Goal: Communication & Community: Ask a question

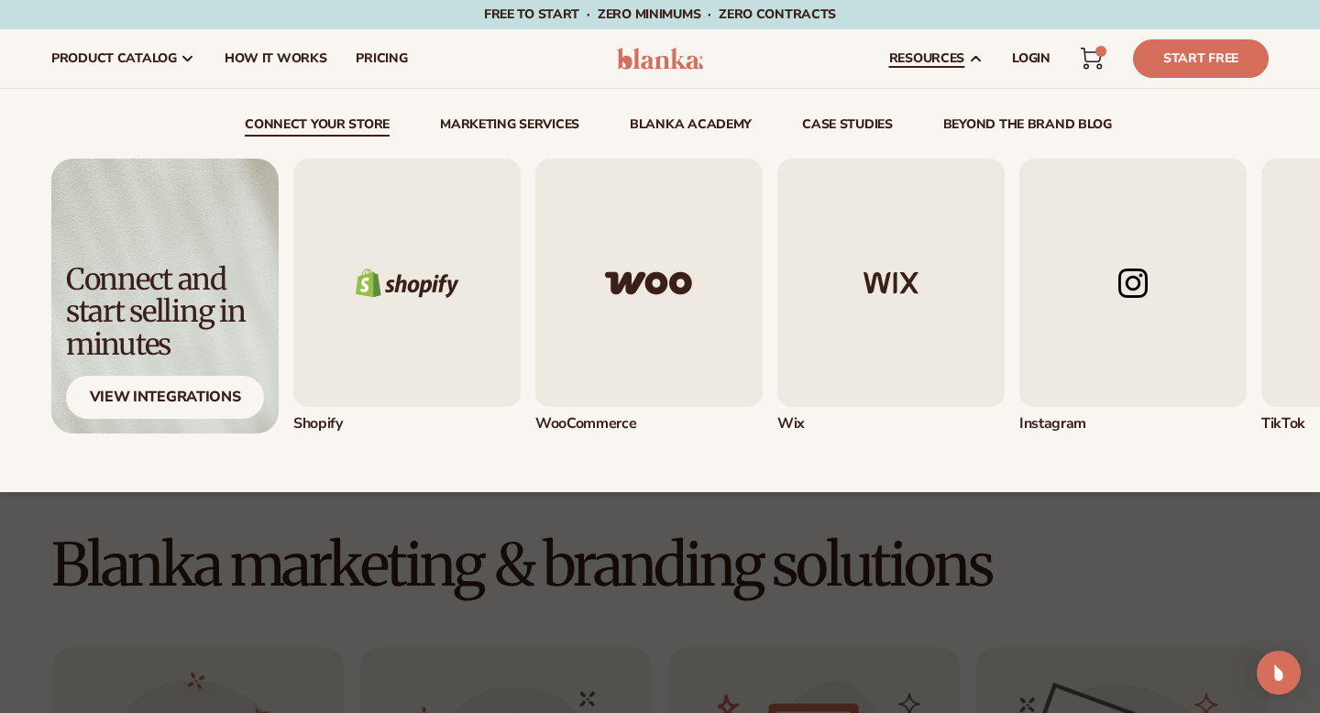
click at [926, 62] on span "resources" at bounding box center [926, 58] width 75 height 15
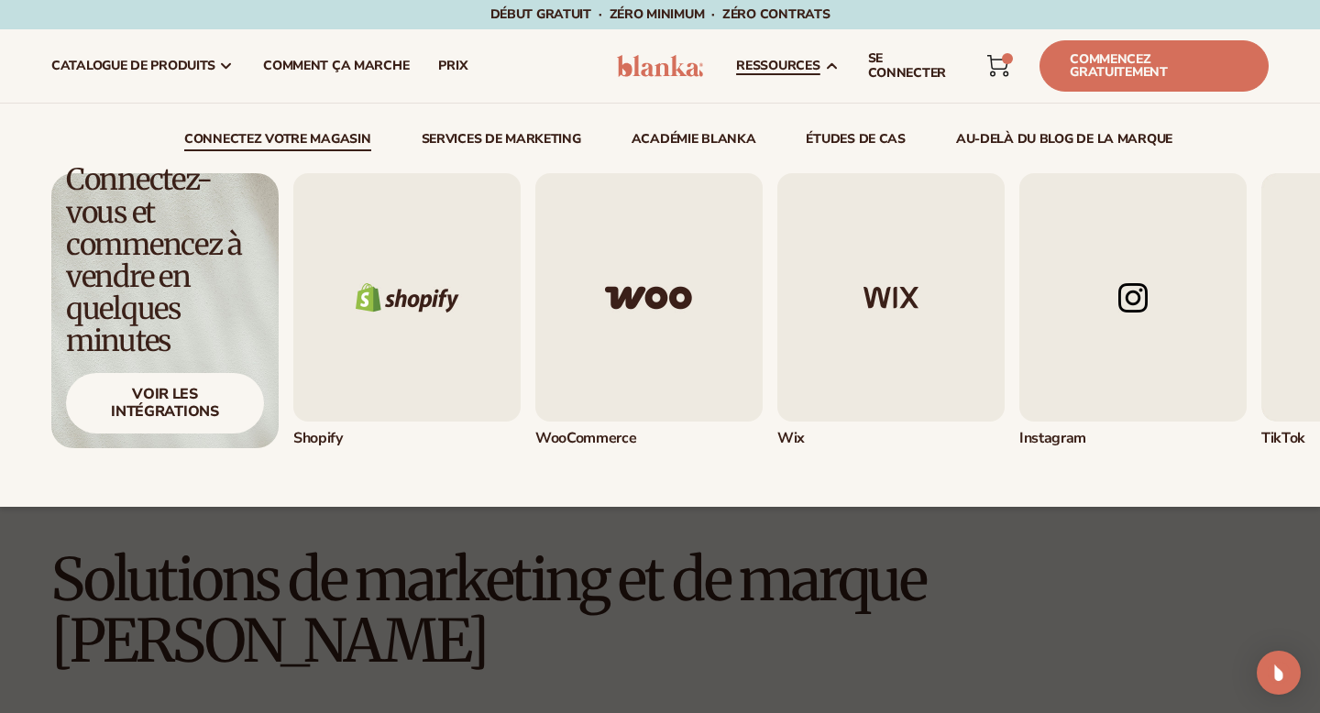
click at [792, 64] on font "ressources" at bounding box center [777, 65] width 83 height 17
click at [787, 66] on font "ressources" at bounding box center [777, 65] width 83 height 17
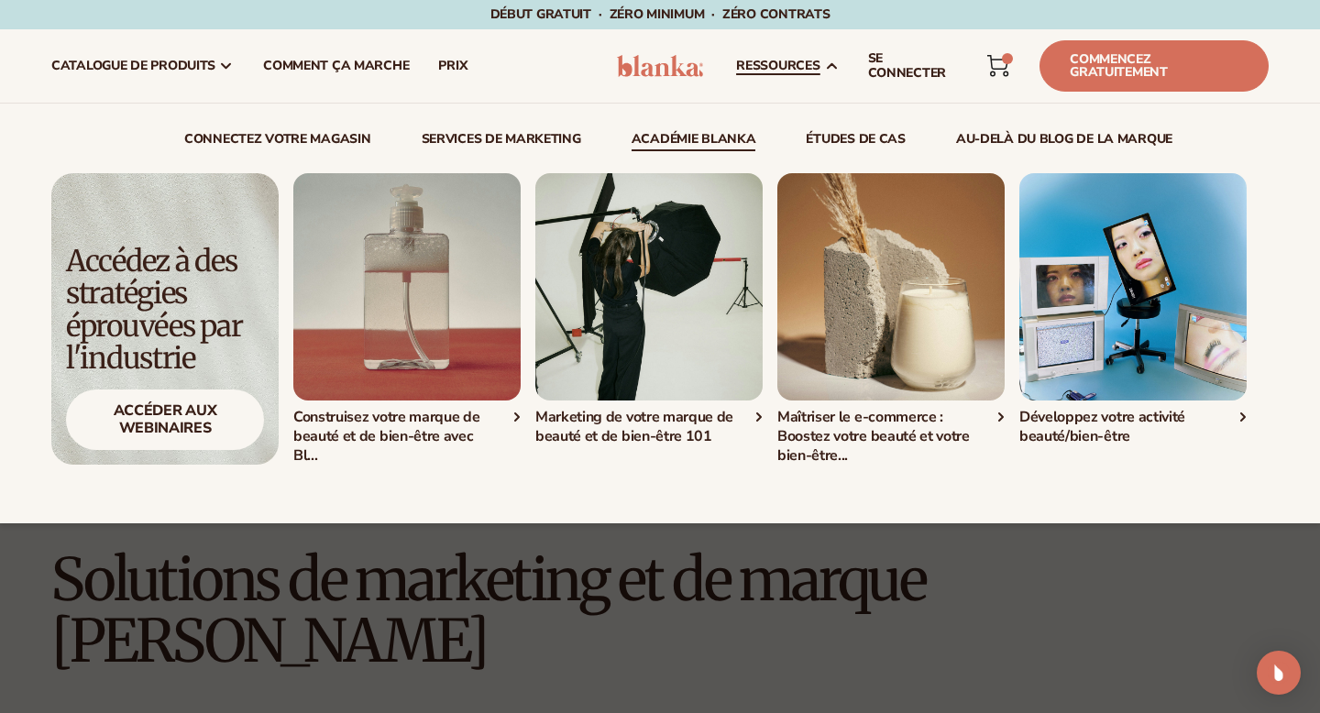
click at [427, 350] on img "1 / 4" at bounding box center [406, 286] width 227 height 227
click at [150, 412] on font "Accéder aux webinaires" at bounding box center [165, 420] width 103 height 38
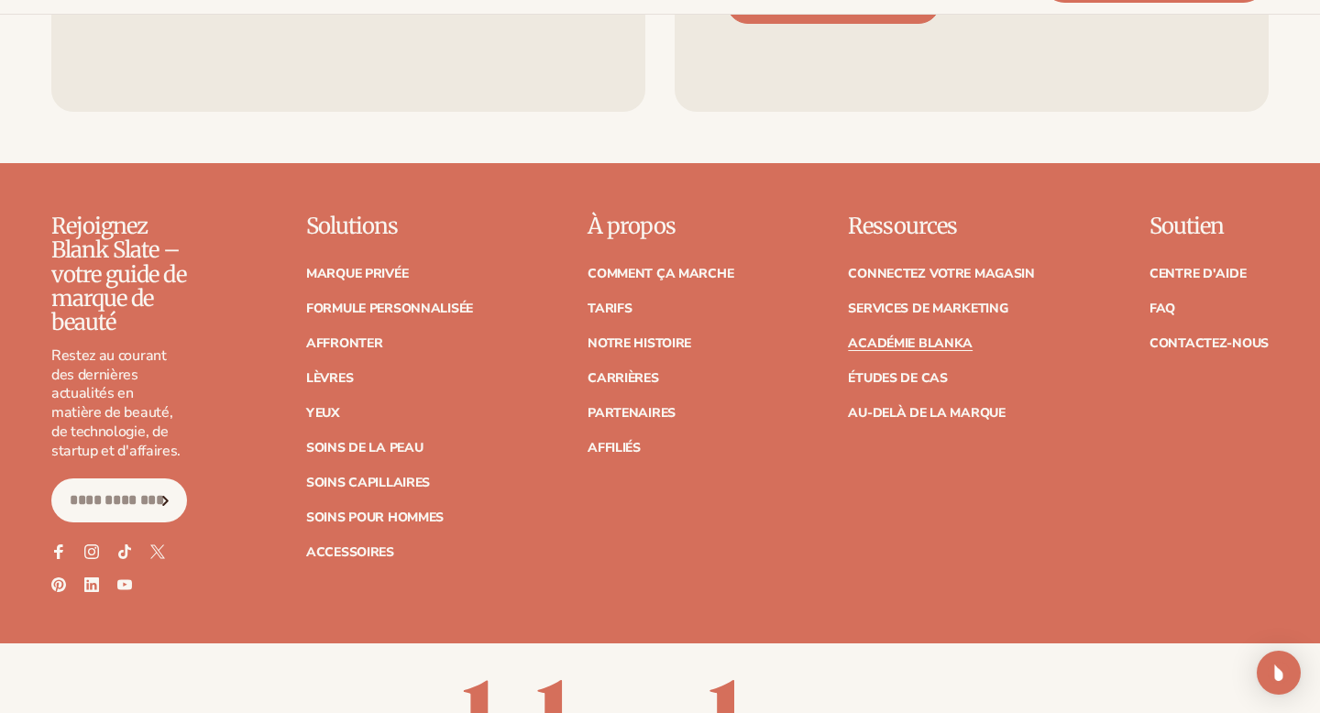
scroll to position [3770, 0]
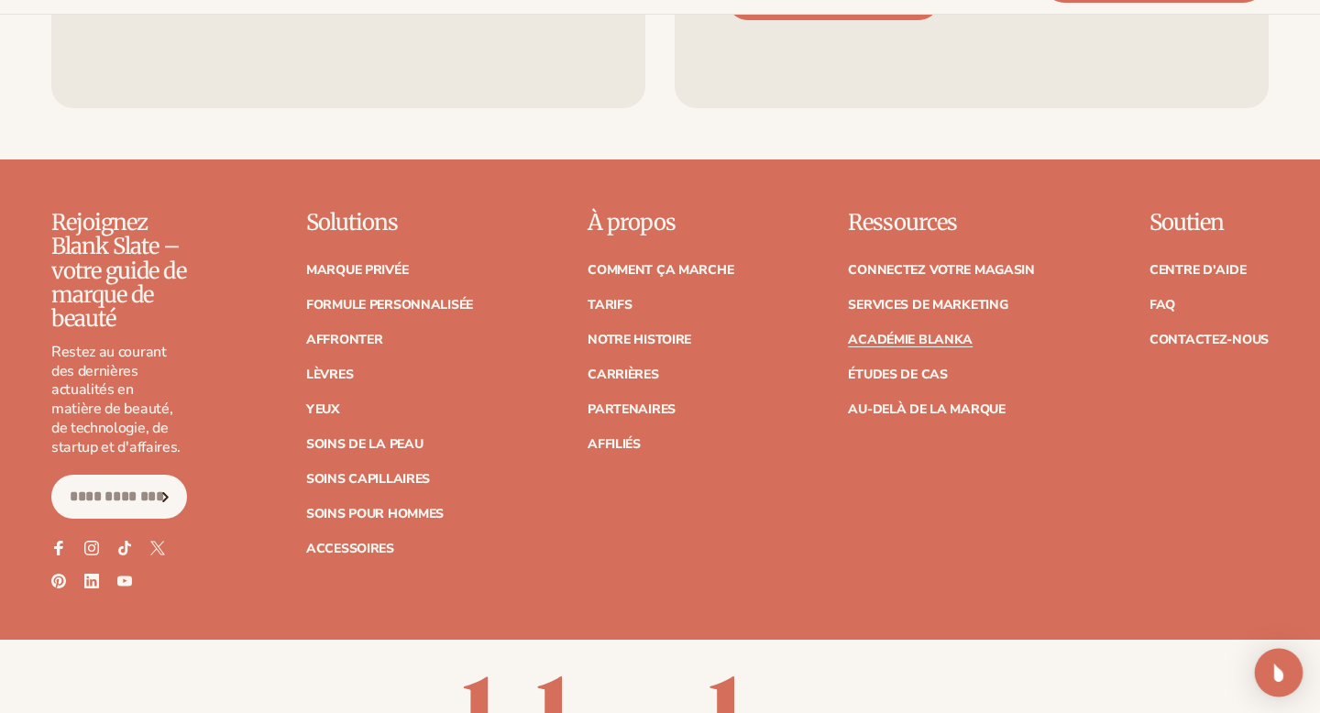
click at [1274, 670] on img "Open Intercom Messenger" at bounding box center [1279, 673] width 24 height 24
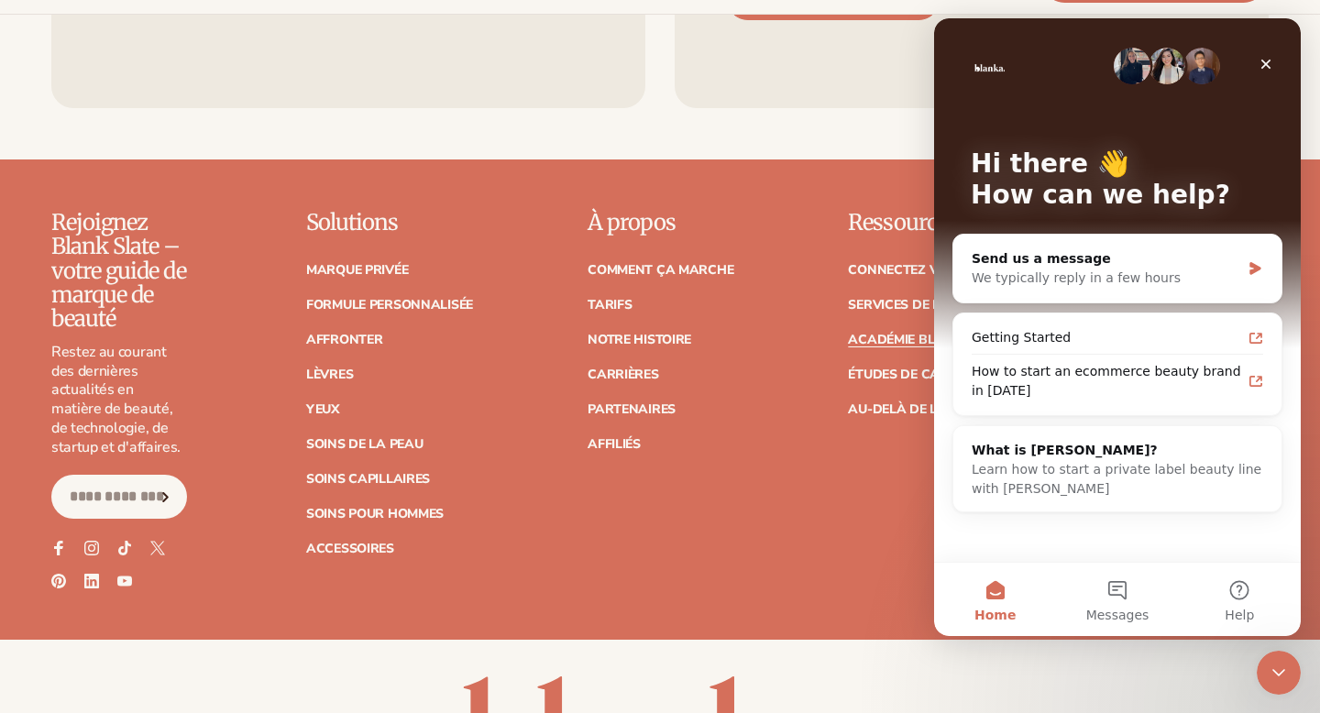
scroll to position [0, 0]
click at [1112, 594] on button "Messages" at bounding box center [1117, 599] width 122 height 73
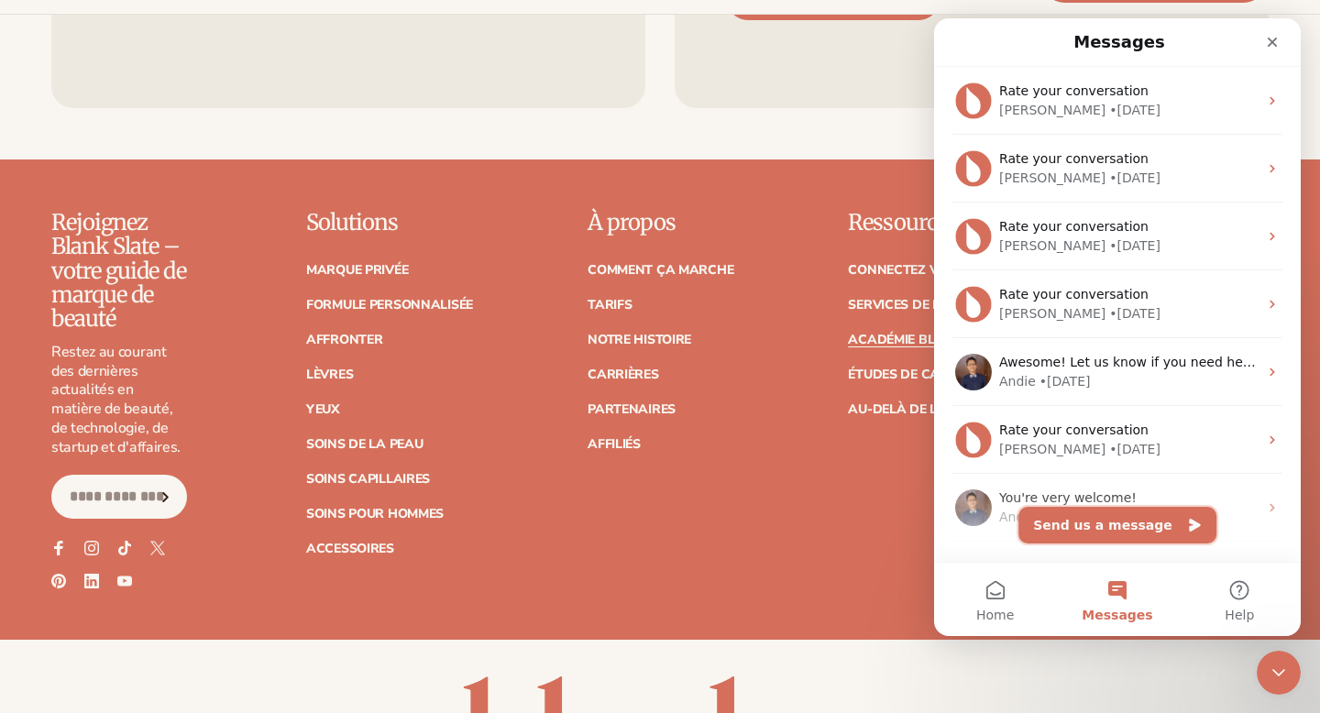
click at [1125, 525] on button "Send us a message" at bounding box center [1117, 525] width 198 height 37
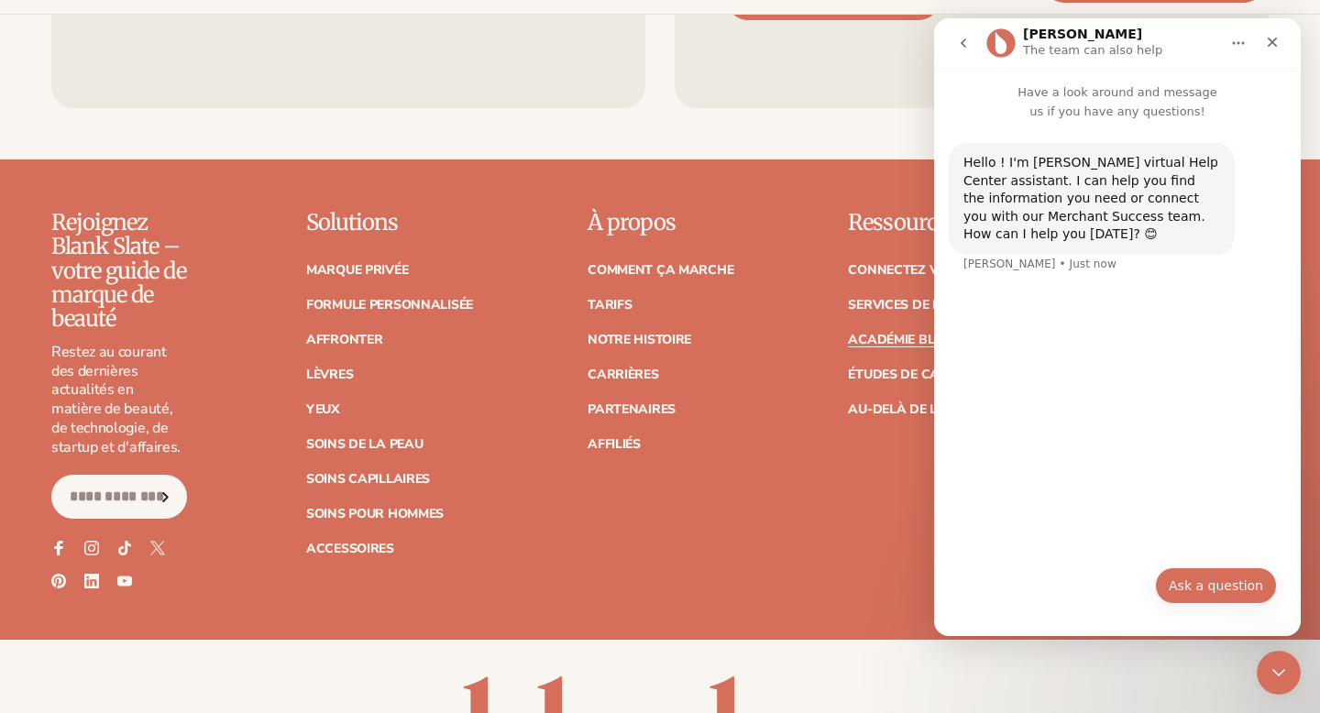
click at [1194, 580] on button "Ask a question" at bounding box center [1216, 585] width 122 height 37
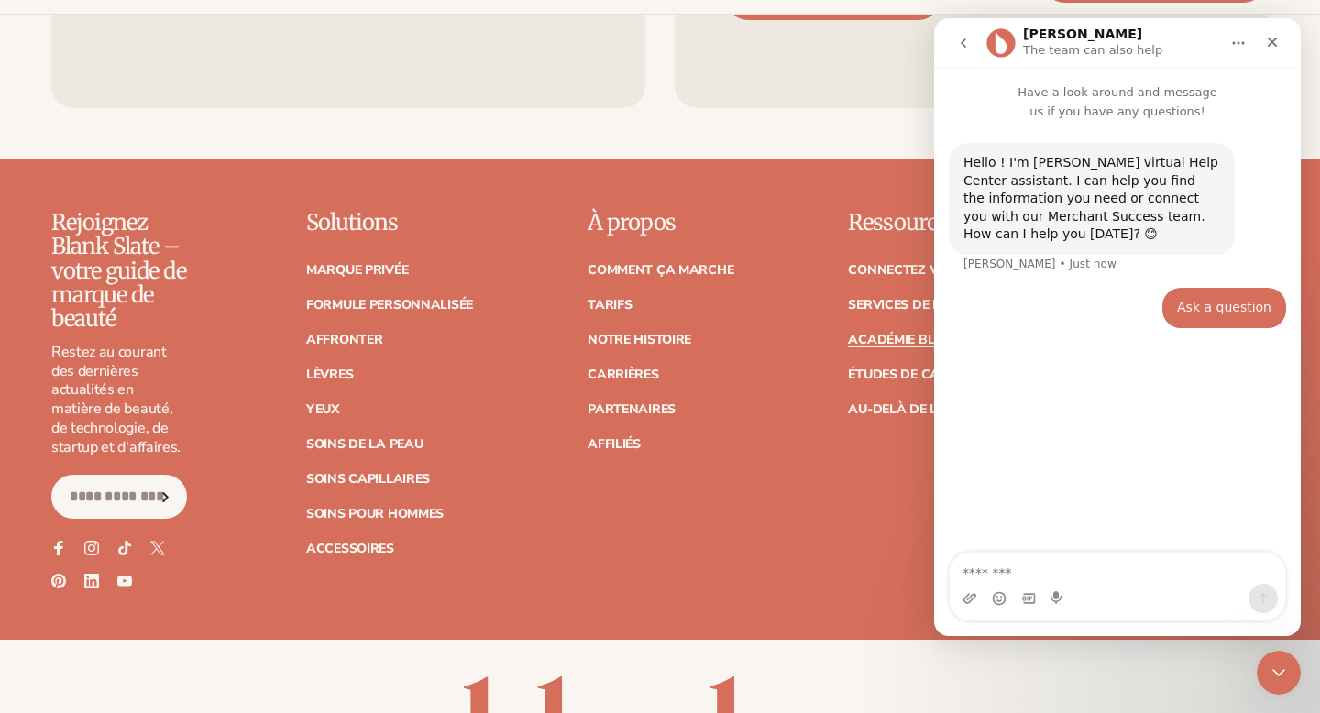
click at [1018, 564] on textarea "Message…" at bounding box center [1118, 568] width 336 height 31
click at [1070, 577] on textarea "**********" at bounding box center [1118, 568] width 336 height 31
click at [1134, 571] on textarea "**********" at bounding box center [1118, 568] width 336 height 31
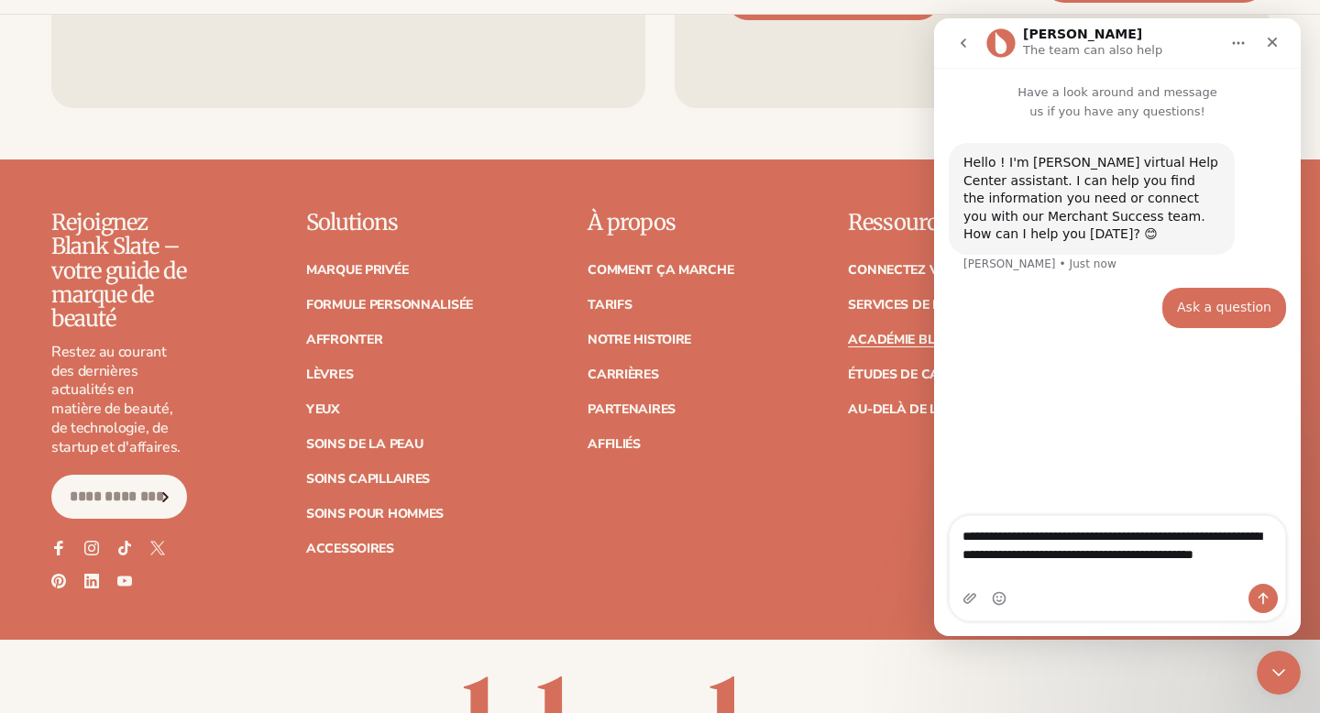
type textarea "**********"
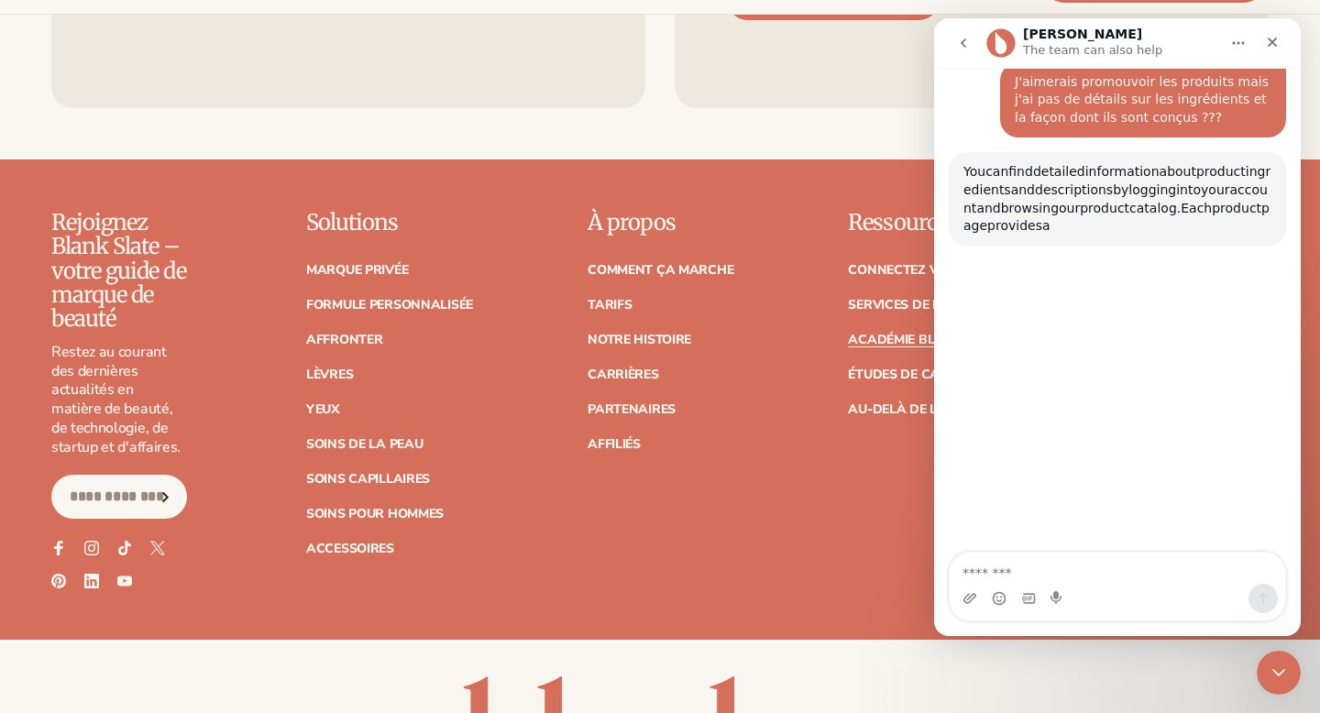
scroll to position [248, 0]
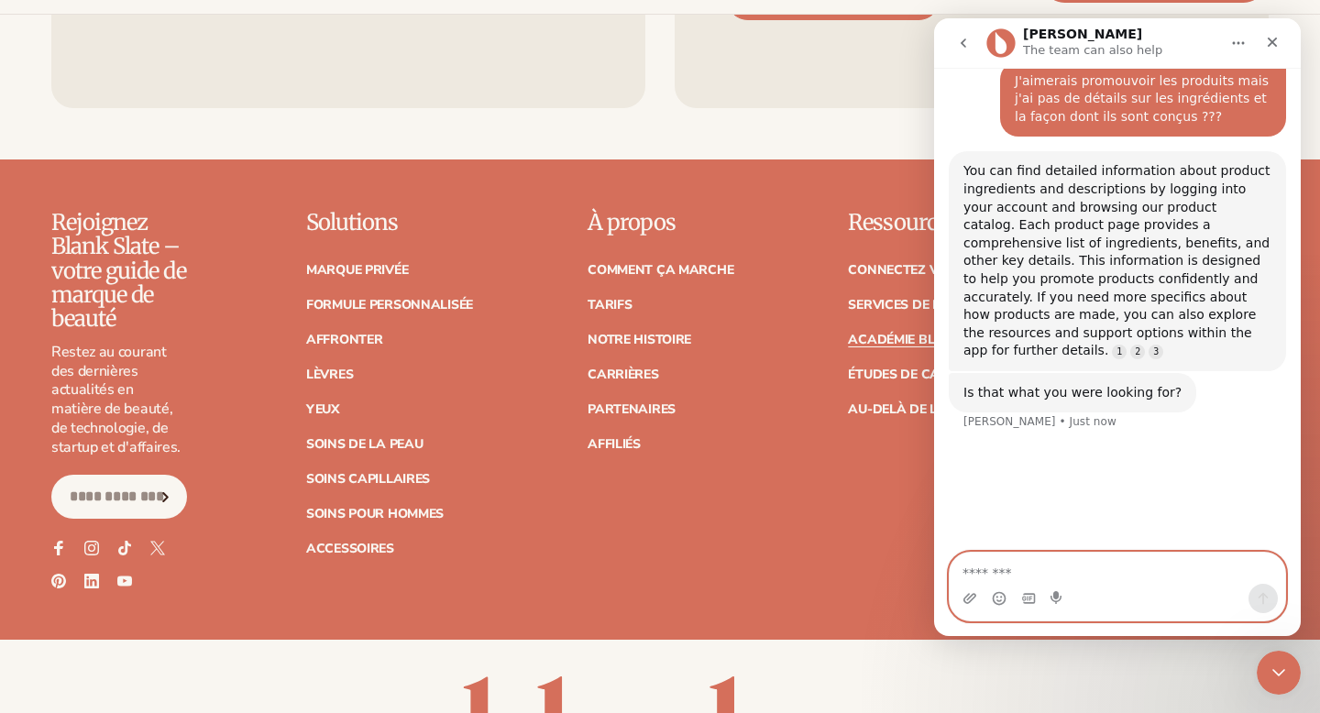
click at [1009, 566] on textarea "Message…" at bounding box center [1118, 568] width 336 height 31
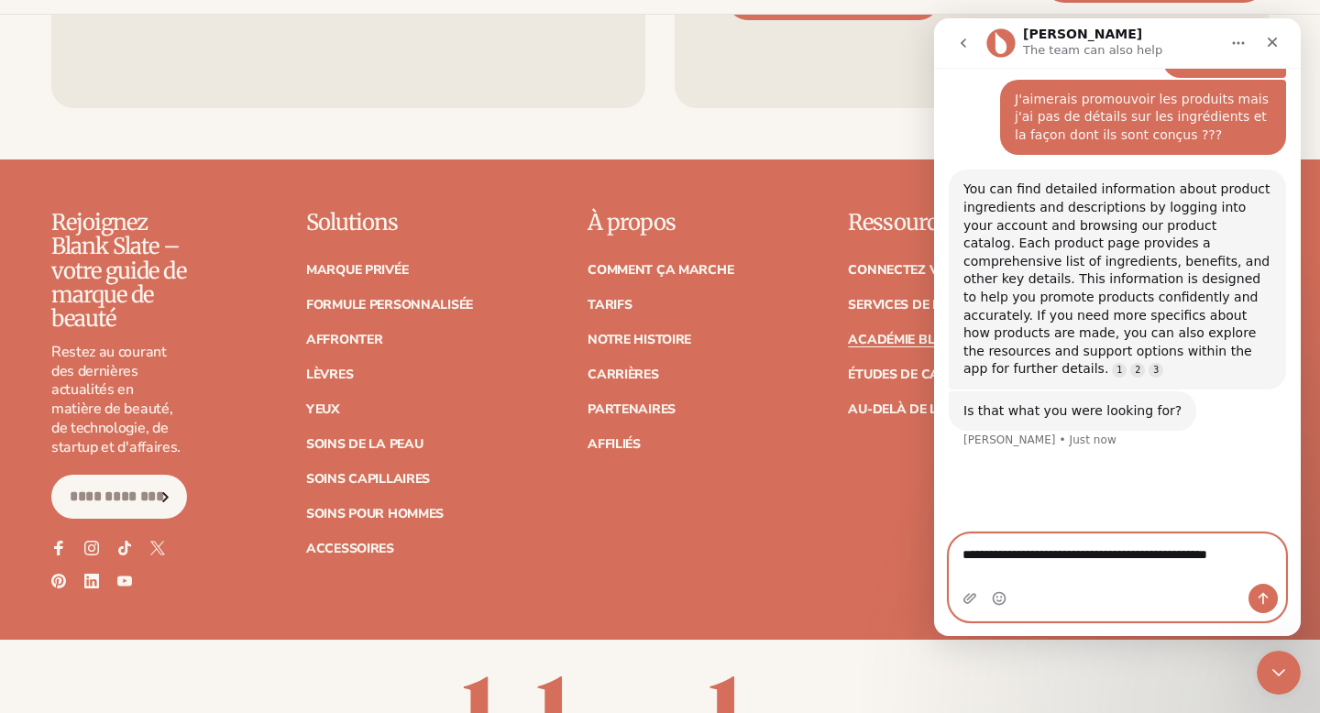
scroll to position [229, 0]
type textarea "**********"
click at [1253, 598] on button "Send a message…" at bounding box center [1263, 598] width 29 height 29
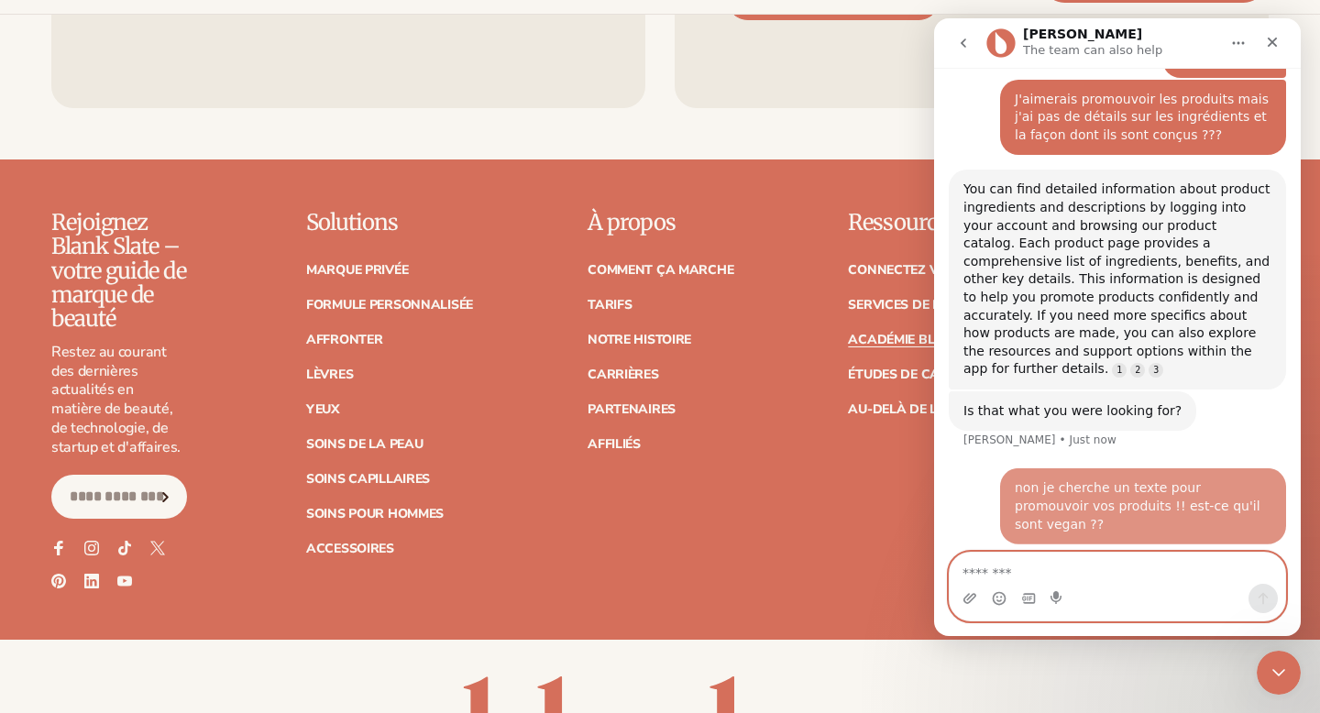
scroll to position [263, 0]
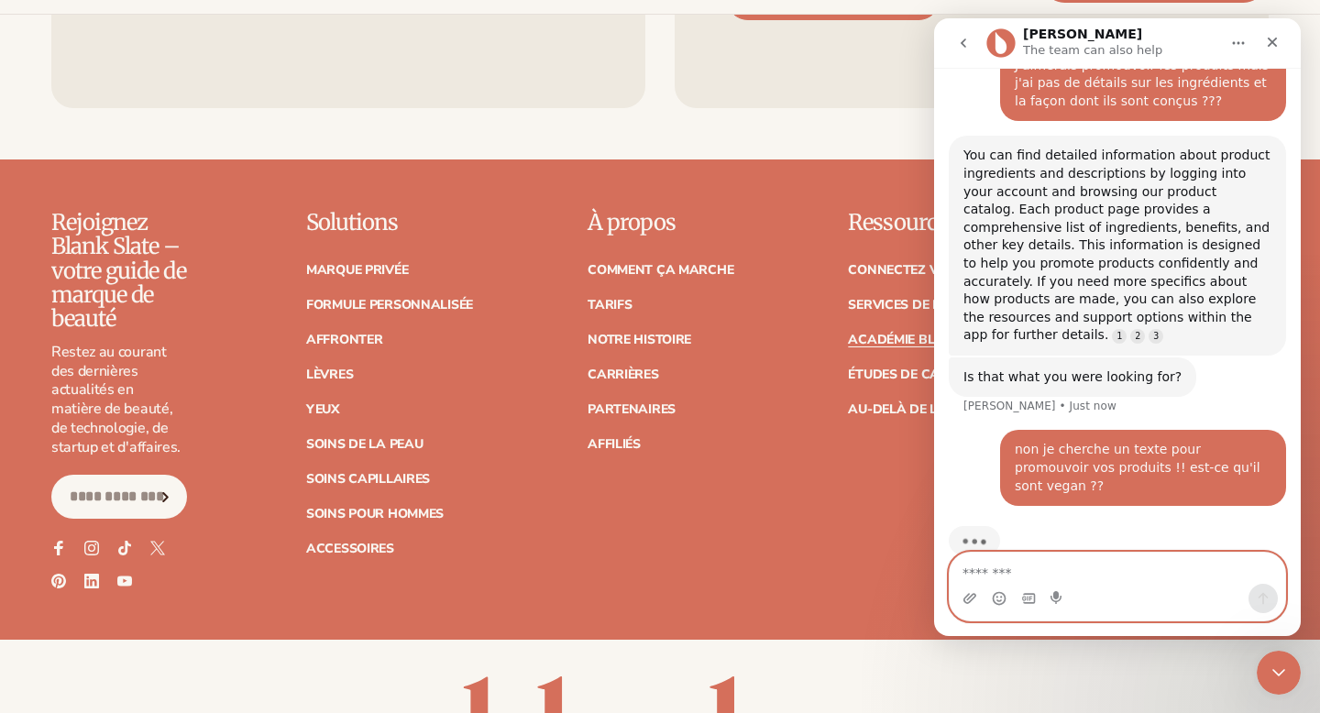
click at [1051, 573] on textarea "Message…" at bounding box center [1118, 568] width 336 height 31
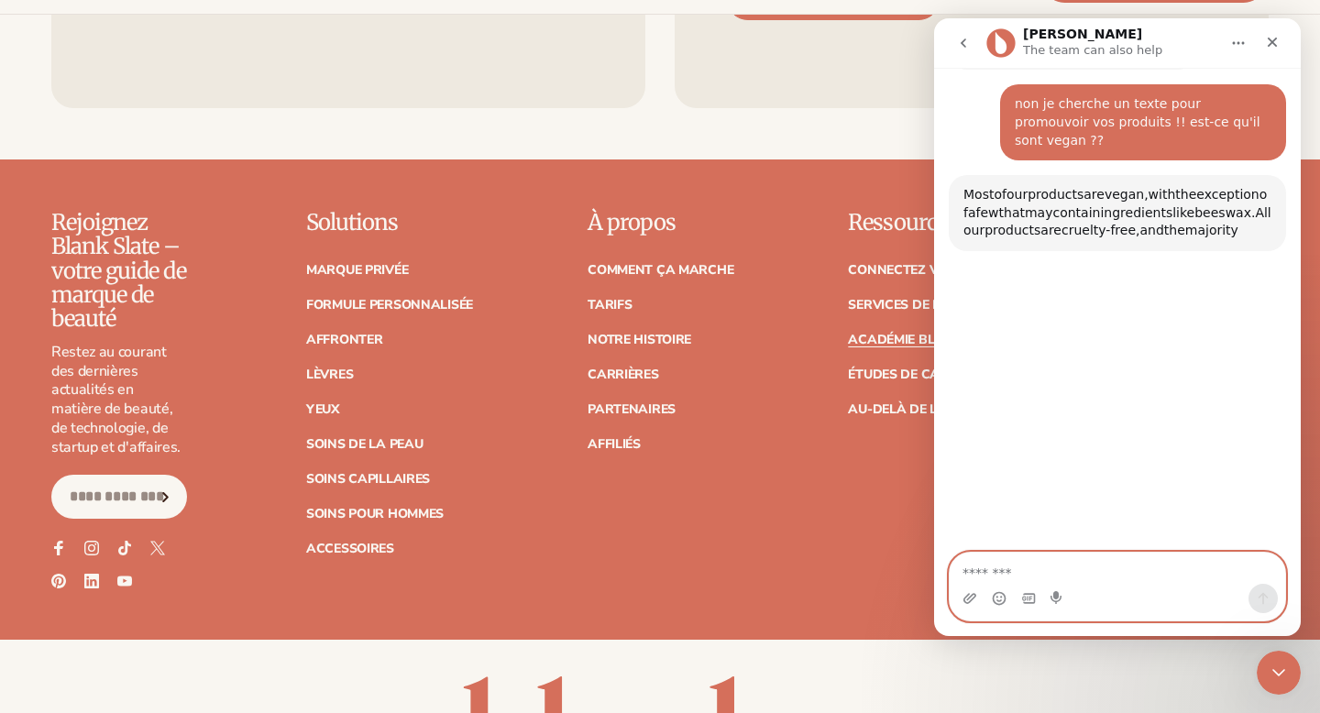
scroll to position [597, 0]
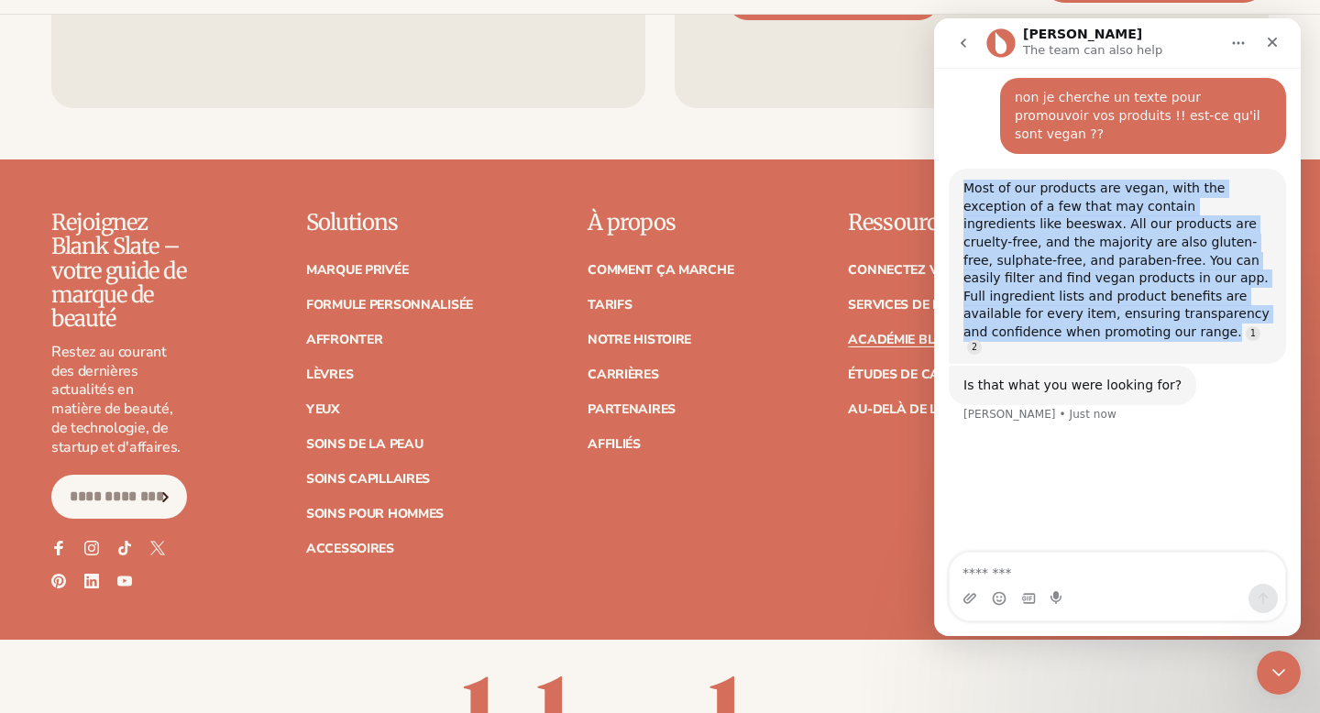
drag, startPoint x: 964, startPoint y: 148, endPoint x: 1112, endPoint y: 300, distance: 212.0
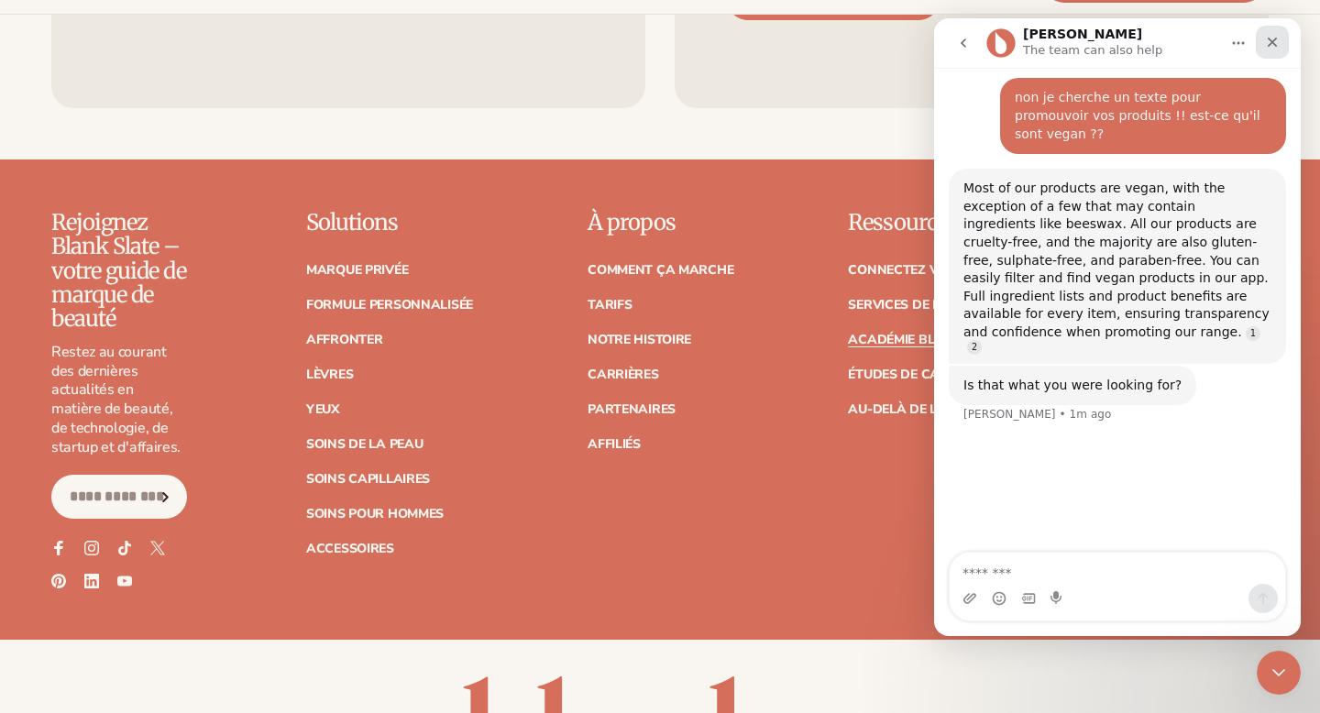
click at [1272, 39] on icon "Close" at bounding box center [1272, 42] width 15 height 15
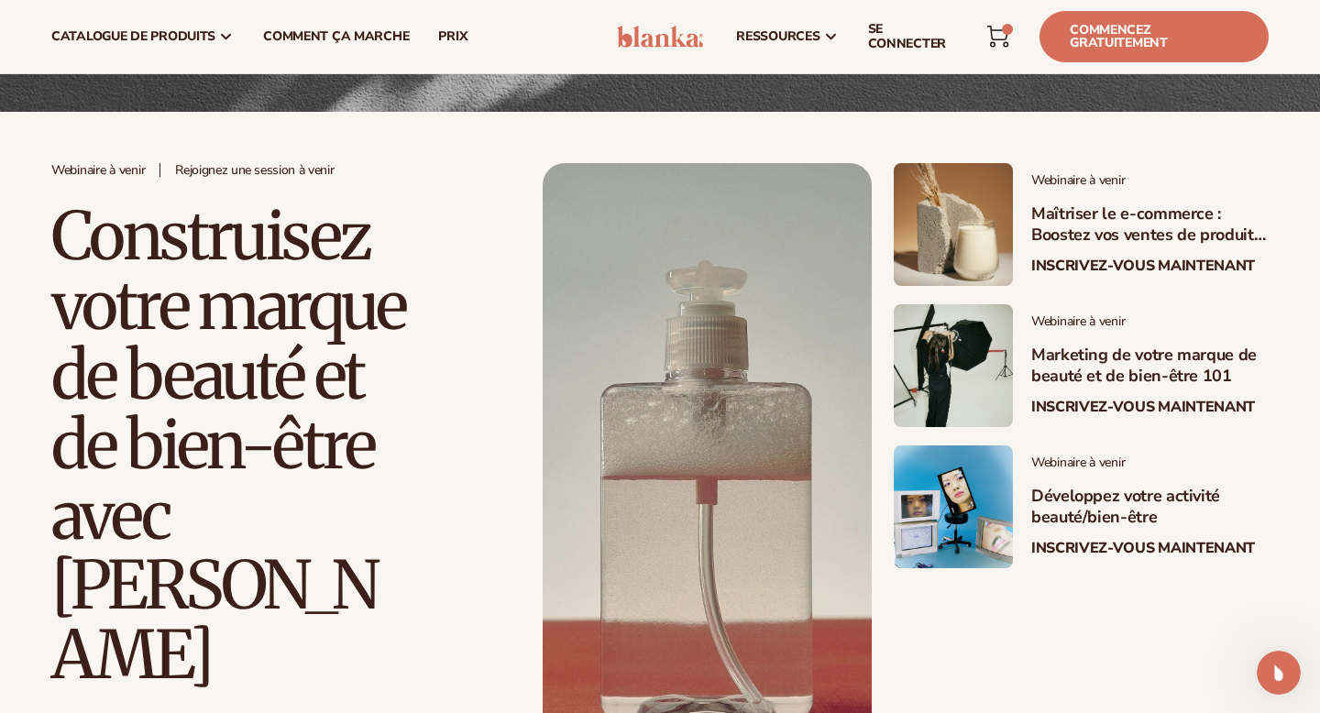
scroll to position [0, 0]
